Goal: Task Accomplishment & Management: Use online tool/utility

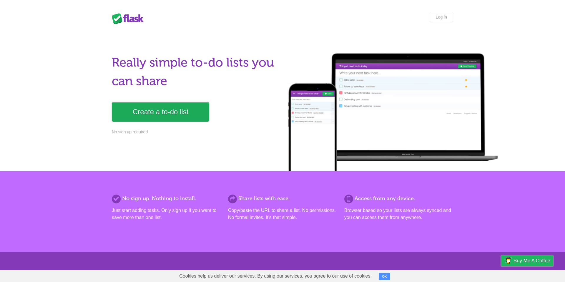
click at [170, 115] on link "Create a to-do list" at bounding box center [160, 111] width 97 height 19
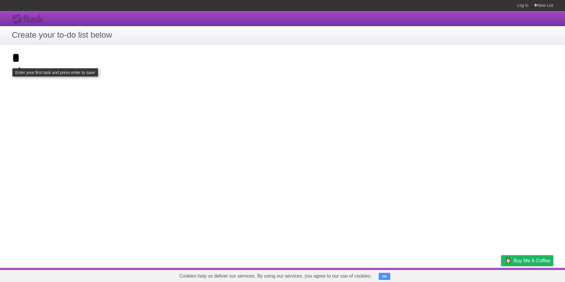
type input "*"
click at [478, 198] on div "**********" at bounding box center [282, 139] width 565 height 257
click at [541, 7] on link "New List" at bounding box center [543, 5] width 19 height 11
click at [537, 7] on link "New List" at bounding box center [543, 5] width 19 height 11
click at [519, 7] on link "Log in" at bounding box center [522, 5] width 11 height 11
